Goal: Book appointment/travel/reservation

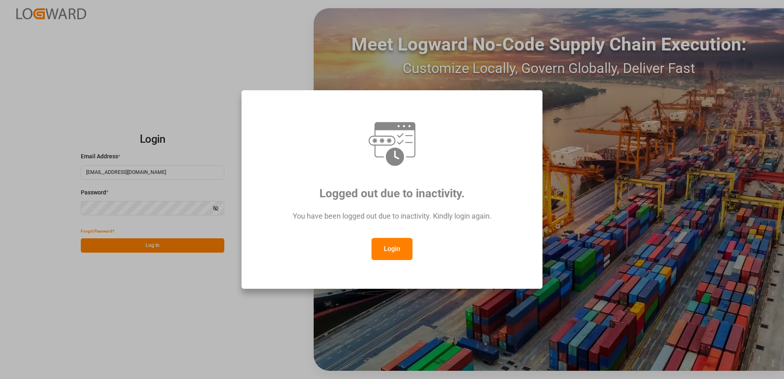
click at [398, 248] on button "Login" at bounding box center [392, 249] width 41 height 22
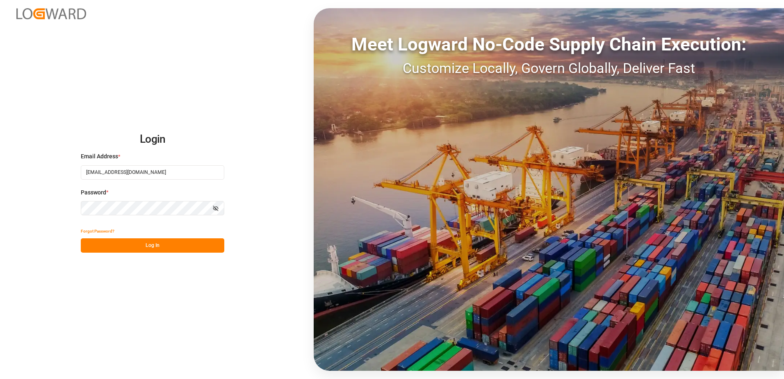
click at [117, 243] on button "Log In" at bounding box center [153, 245] width 144 height 14
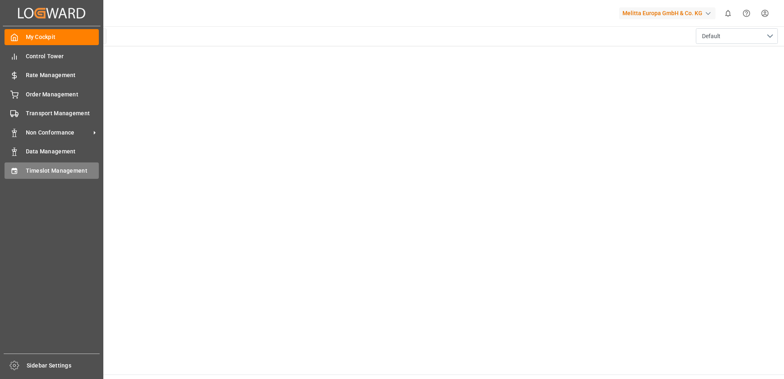
click at [38, 165] on div "Timeslot Management Timeslot Management" at bounding box center [52, 170] width 94 height 16
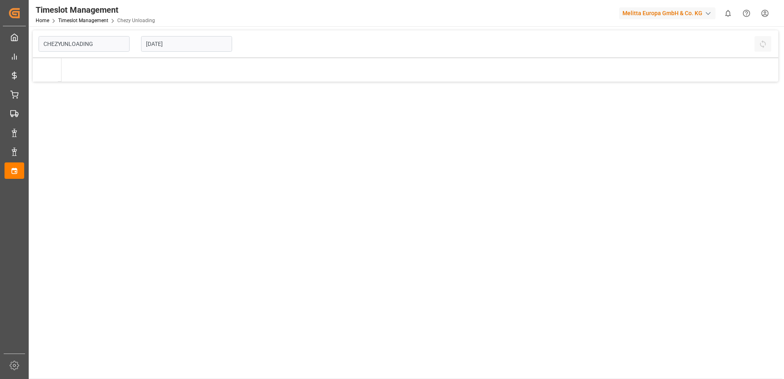
type input "Chezy Unloading"
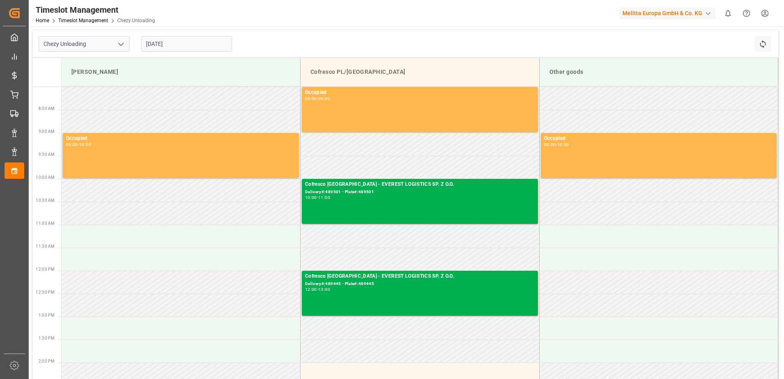
click at [181, 48] on input "[DATE]" at bounding box center [186, 44] width 91 height 16
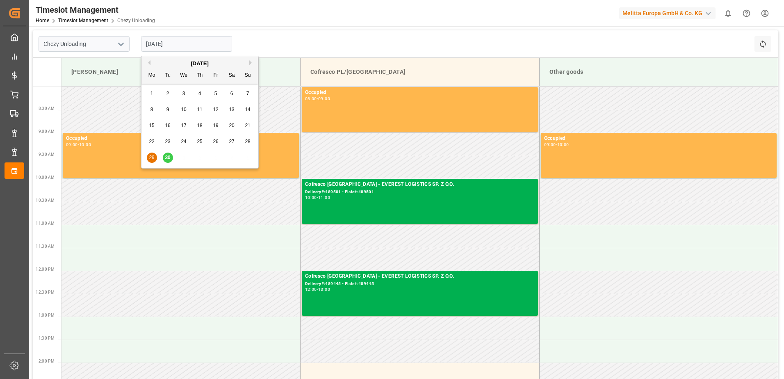
click at [252, 64] on button "Next Month" at bounding box center [251, 62] width 5 height 5
click at [202, 92] on div "2" at bounding box center [200, 94] width 10 height 10
type input "[DATE]"
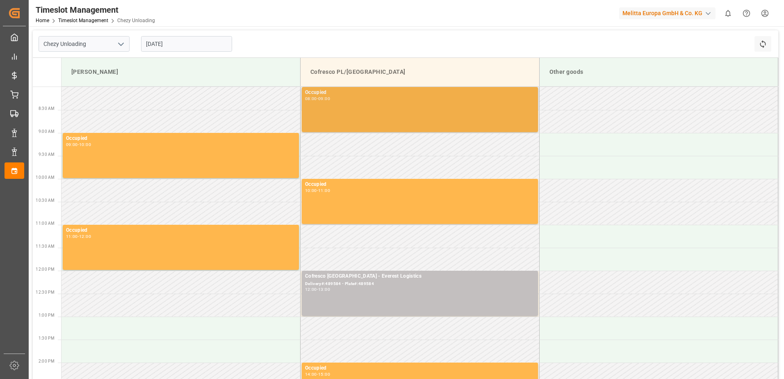
click at [376, 103] on div "Occupied 08:00 - 09:00" at bounding box center [420, 110] width 230 height 42
